Goal: Navigation & Orientation: Find specific page/section

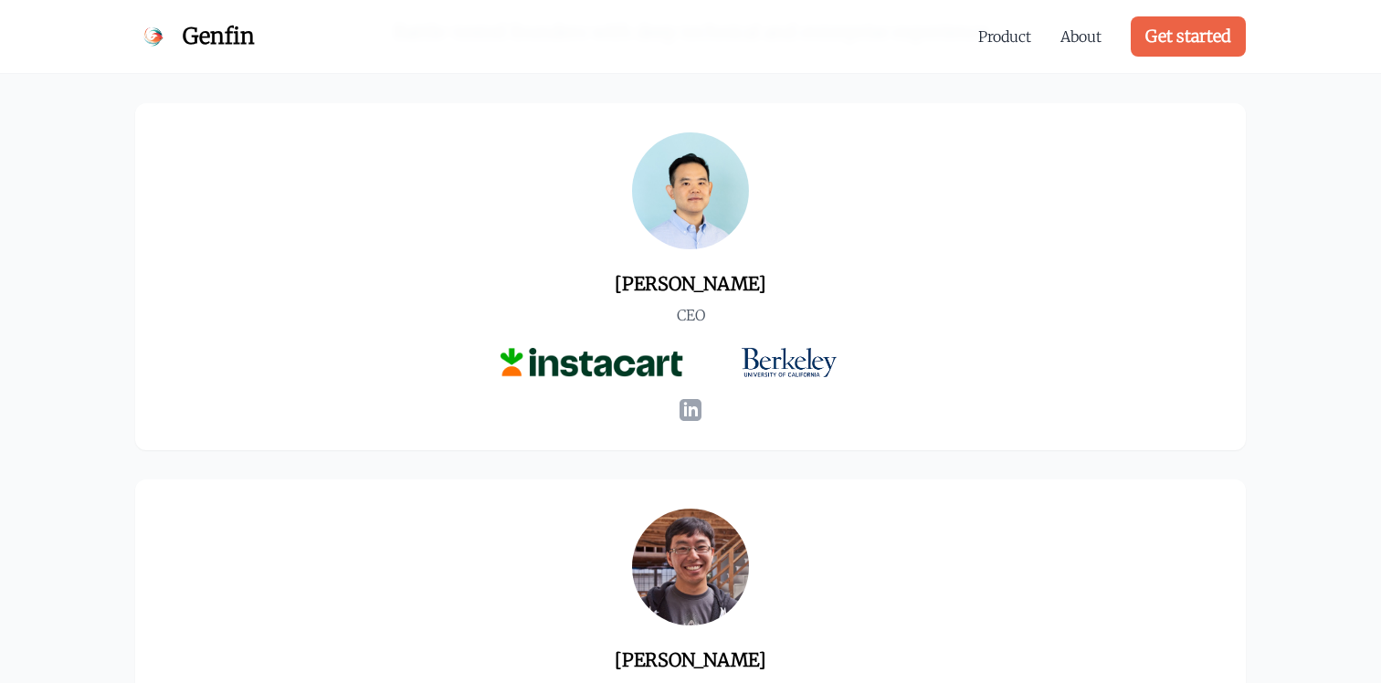
scroll to position [1073, 0]
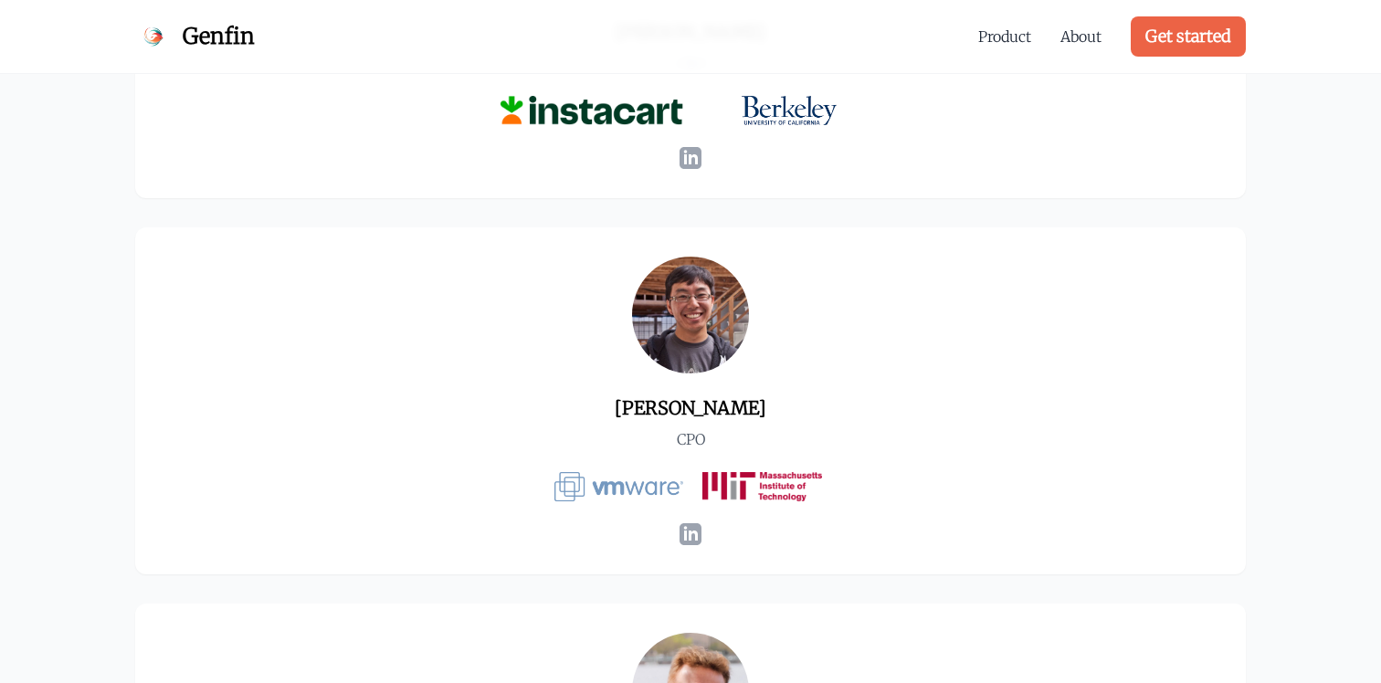
drag, startPoint x: 626, startPoint y: 121, endPoint x: 645, endPoint y: 120, distance: 18.3
click at [626, 121] on img at bounding box center [591, 110] width 183 height 29
click at [793, 121] on img at bounding box center [790, 110] width 96 height 29
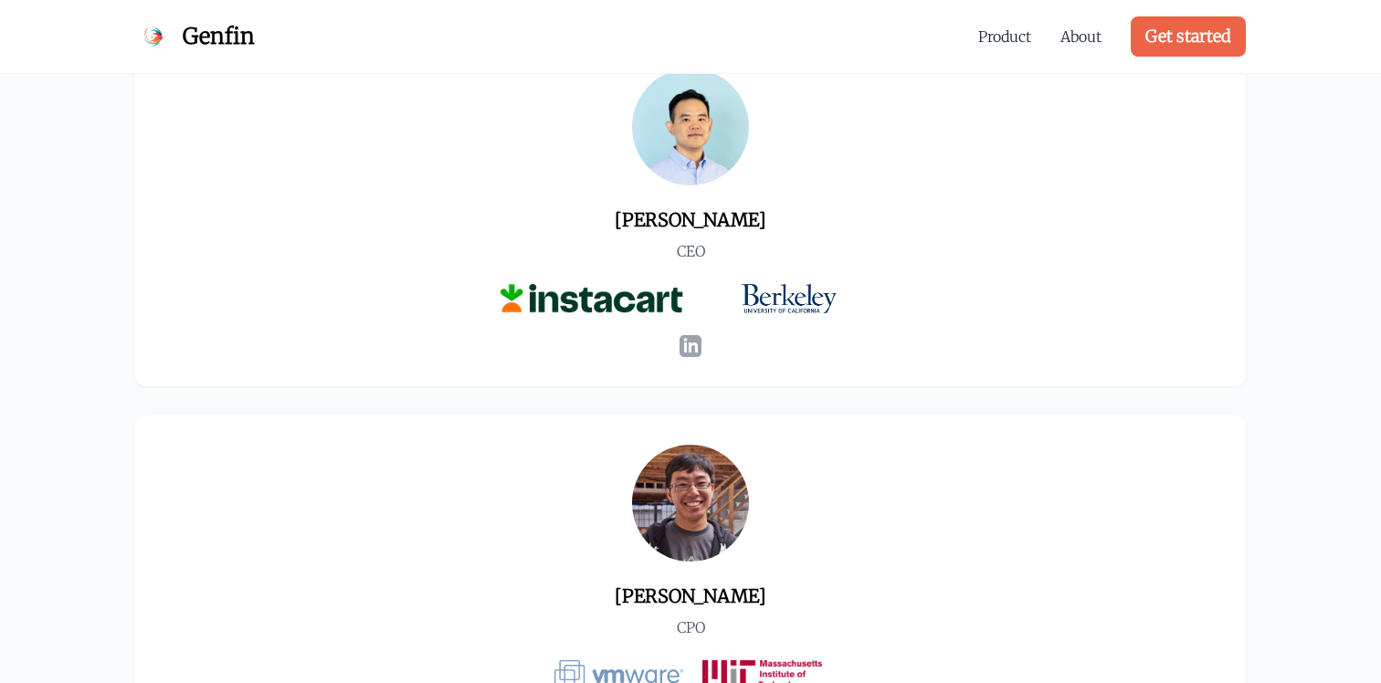
scroll to position [0, 0]
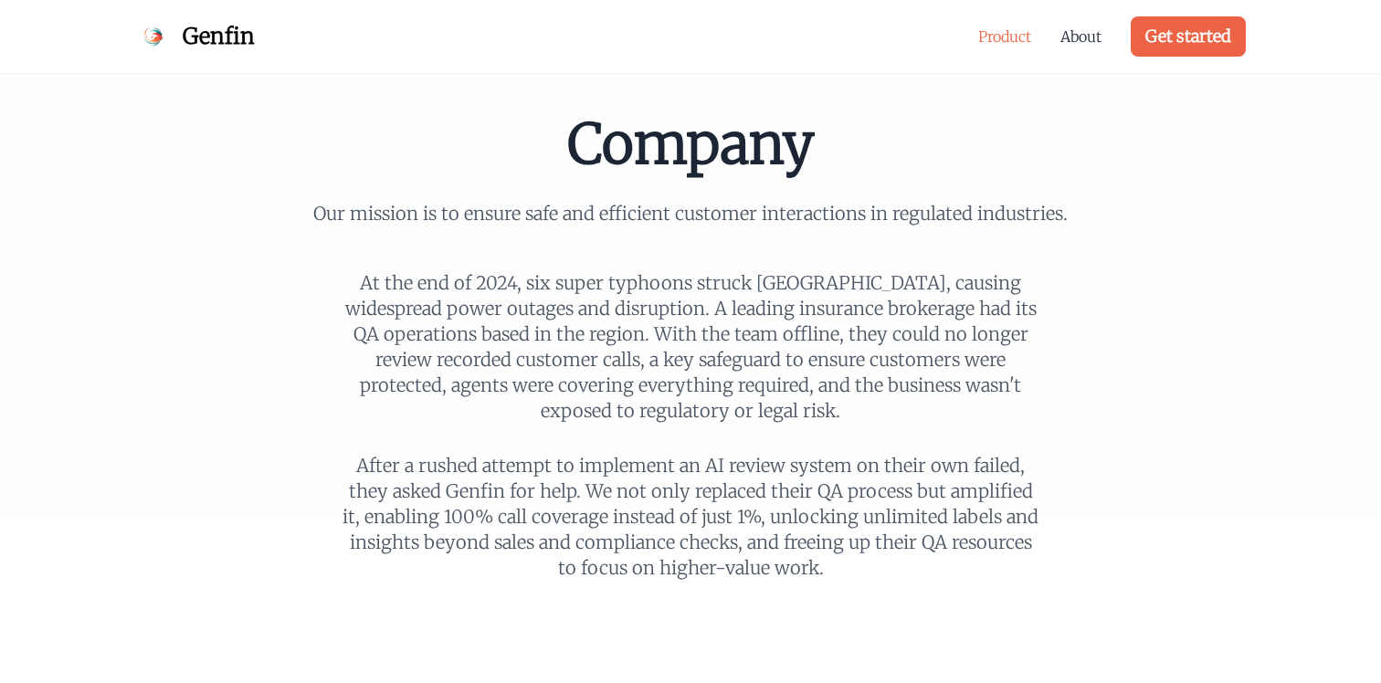
click at [1016, 37] on link "Product" at bounding box center [1004, 37] width 53 height 22
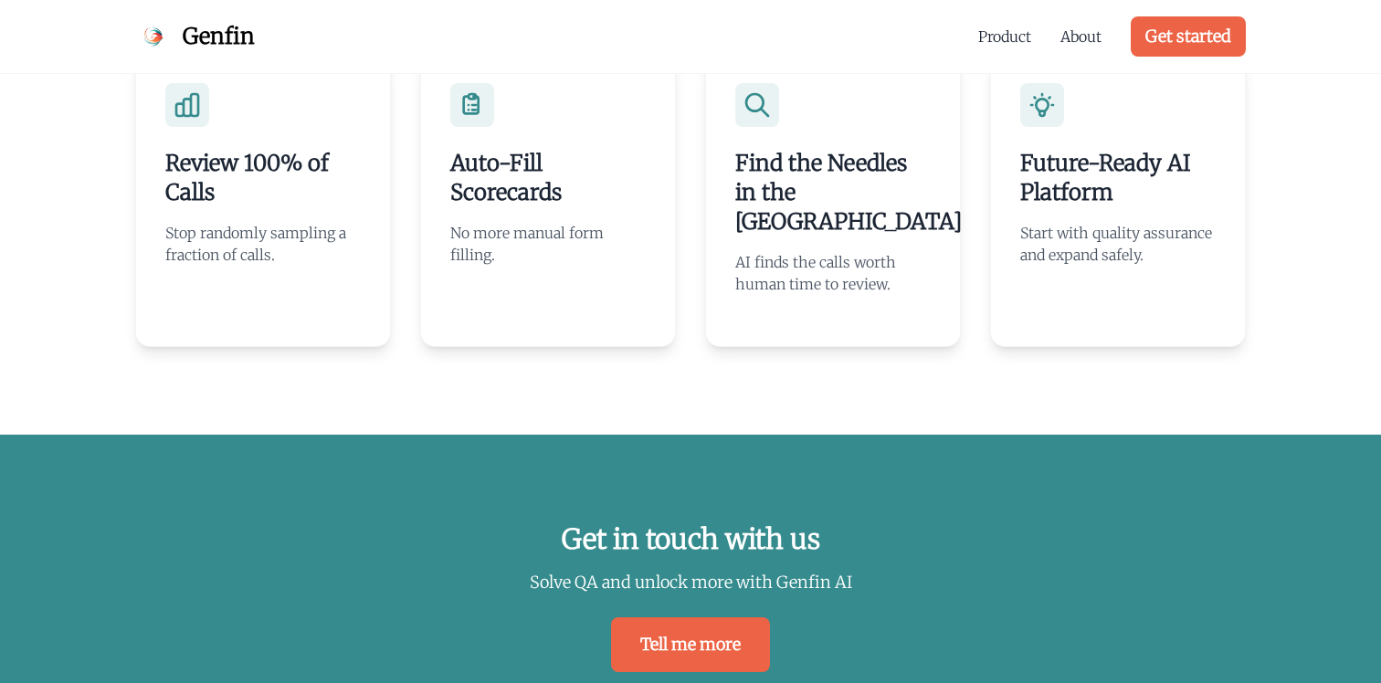
scroll to position [3819, 0]
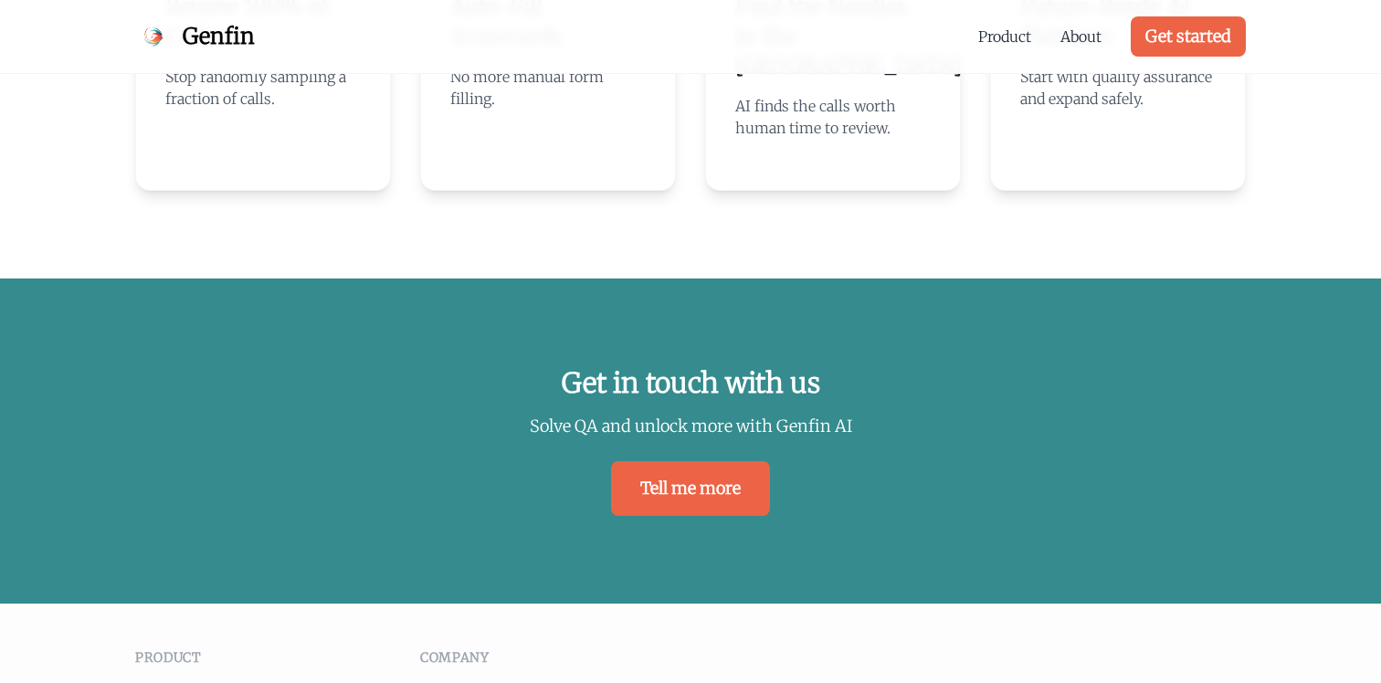
click at [764, 367] on h2 "Get in touch with us" at bounding box center [690, 382] width 1381 height 33
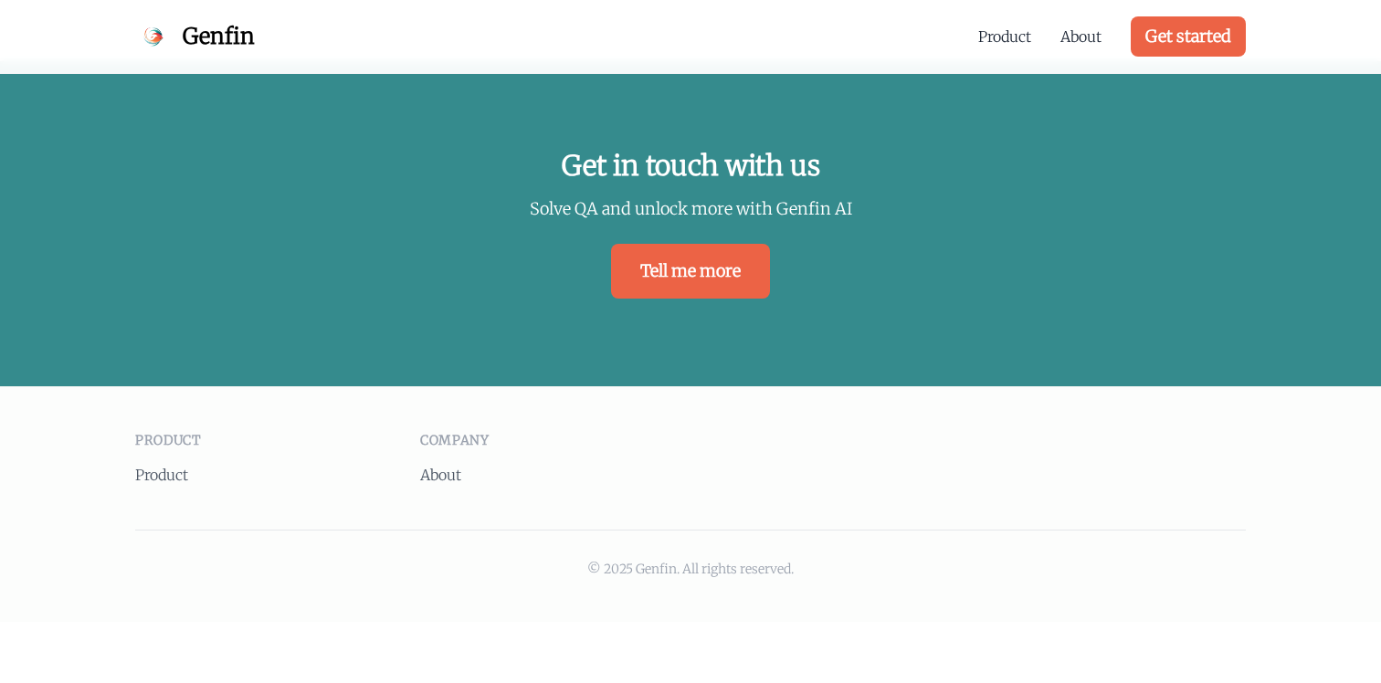
scroll to position [4052, 0]
